Goal: Task Accomplishment & Management: Manage account settings

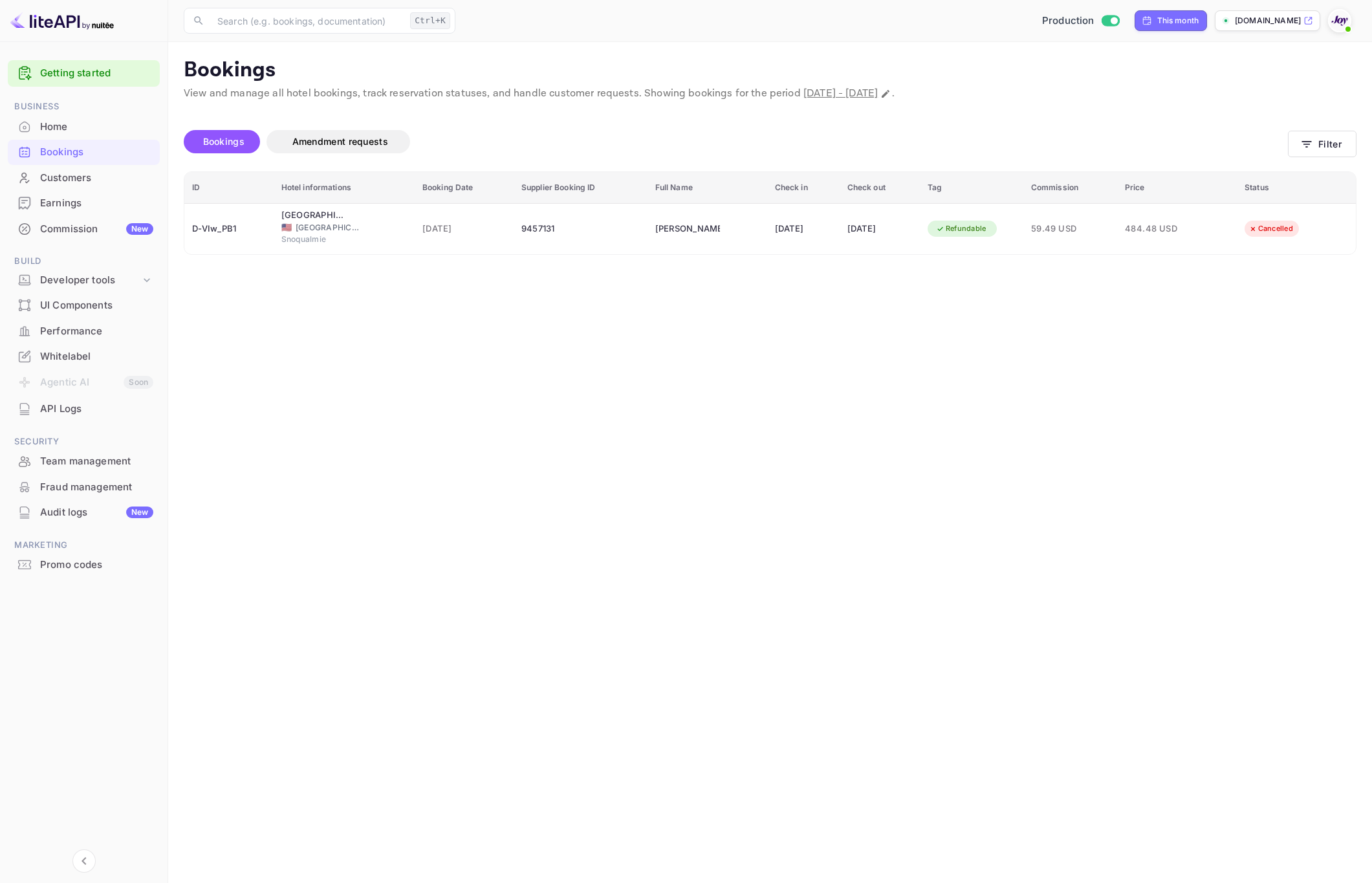
click at [112, 128] on div "Home" at bounding box center [96, 127] width 113 height 15
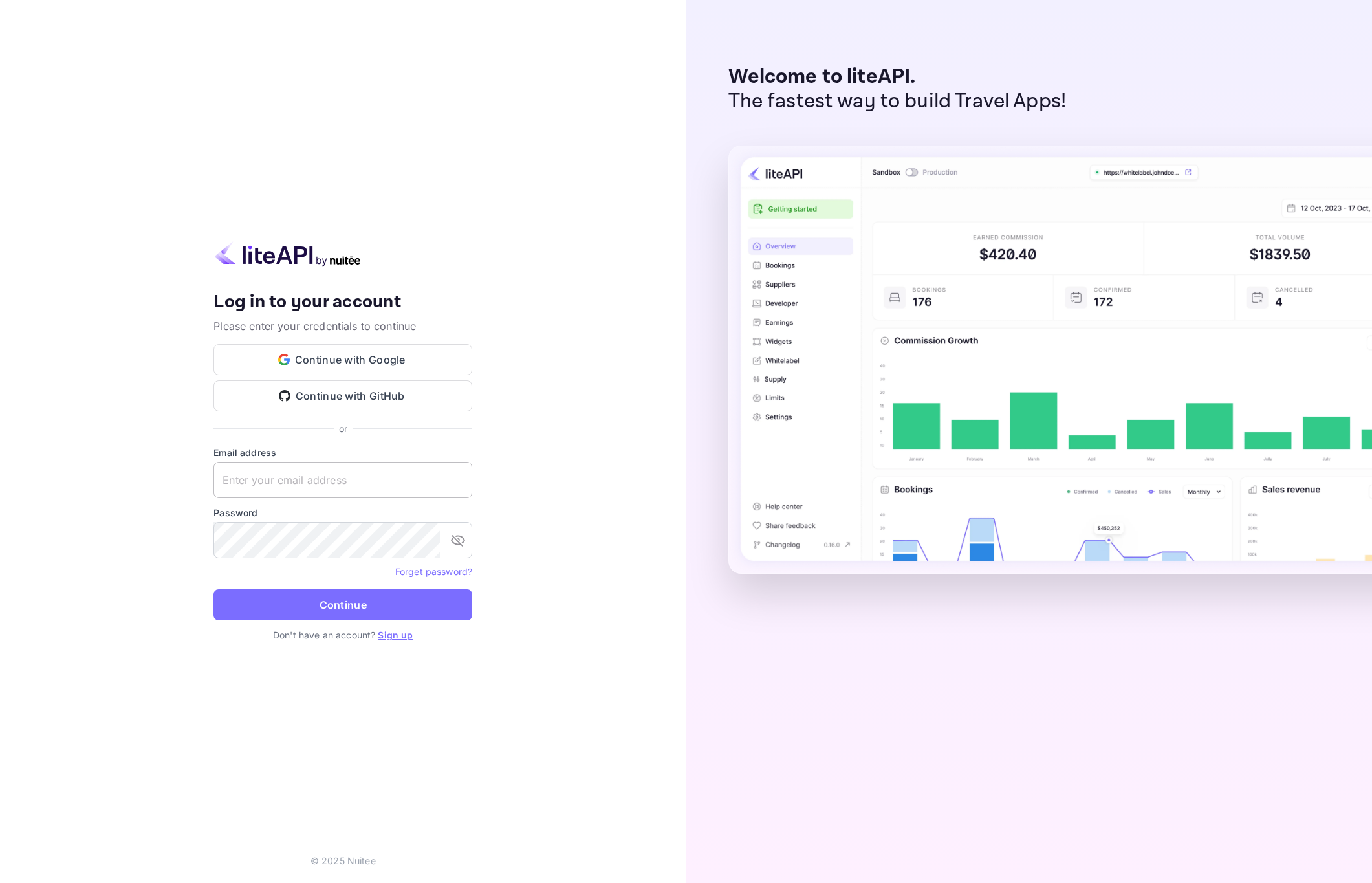
click at [355, 478] on input "text" at bounding box center [343, 480] width 259 height 36
paste input "services@withjoy.com"
type input "services@withjoy.com"
click at [337, 594] on button "Continue" at bounding box center [343, 604] width 259 height 31
